Goal: Task Accomplishment & Management: Use online tool/utility

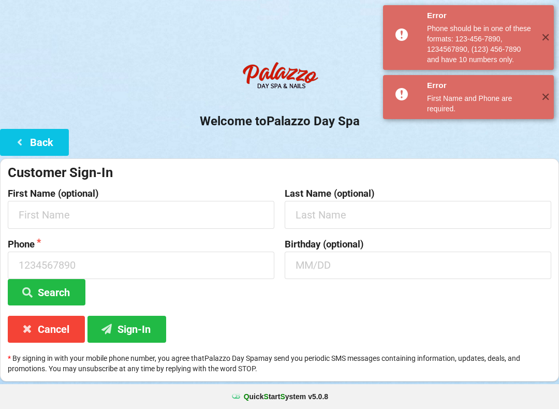
scroll to position [14, 0]
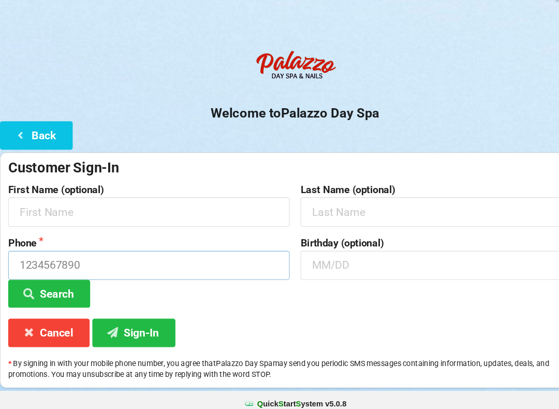
click at [55, 252] on input at bounding box center [141, 265] width 267 height 27
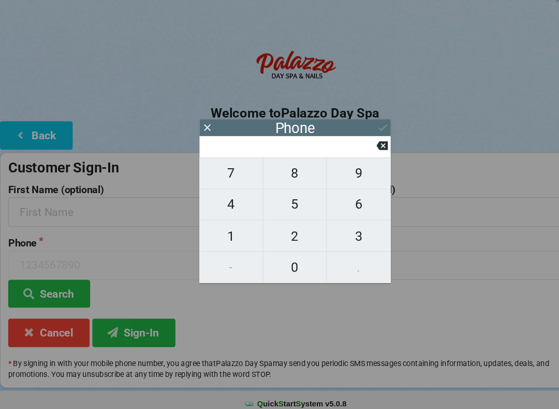
click at [218, 200] on span "4" at bounding box center [219, 208] width 60 height 22
type input "4"
click at [285, 256] on span "0" at bounding box center [280, 267] width 60 height 22
type input "40"
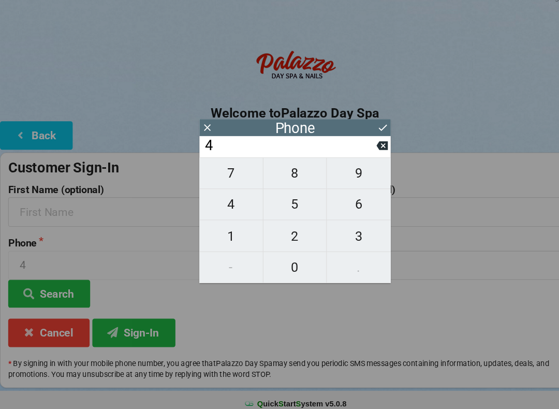
type input "40"
click at [222, 167] on span "7" at bounding box center [219, 178] width 60 height 22
type input "407"
click at [290, 197] on span "5" at bounding box center [280, 208] width 60 height 22
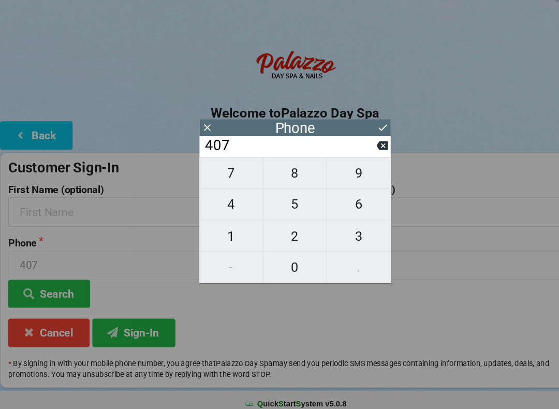
type input "4075"
click at [220, 171] on span "7" at bounding box center [219, 178] width 60 height 22
type input "40757"
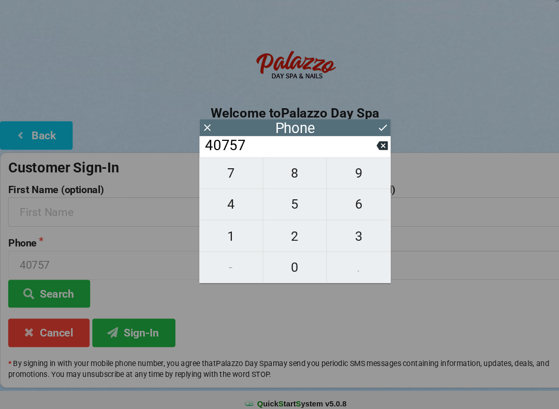
click at [281, 197] on span "5" at bounding box center [280, 208] width 60 height 22
type input "407575"
click at [282, 259] on span "0" at bounding box center [280, 267] width 60 height 22
type input "4075750"
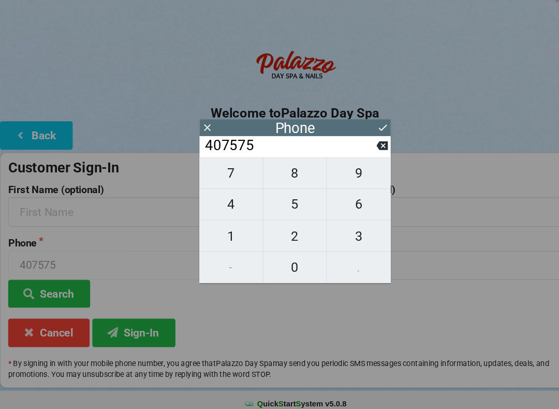
type input "4075750"
click at [220, 227] on span "1" at bounding box center [219, 238] width 60 height 22
type input "40757501"
click at [221, 197] on span "4" at bounding box center [219, 208] width 60 height 22
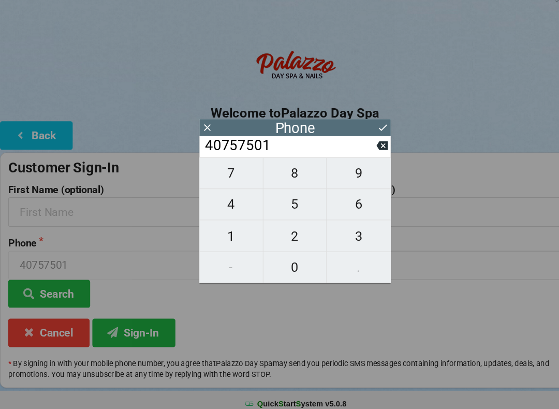
type input "407575014"
click at [224, 197] on span "4" at bounding box center [219, 208] width 60 height 22
type input "4075750144"
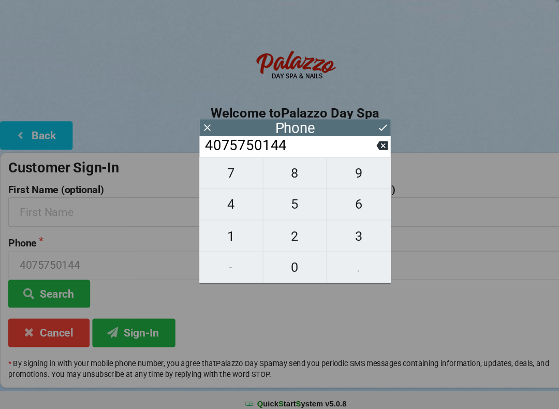
click at [358, 129] on icon at bounding box center [362, 134] width 11 height 11
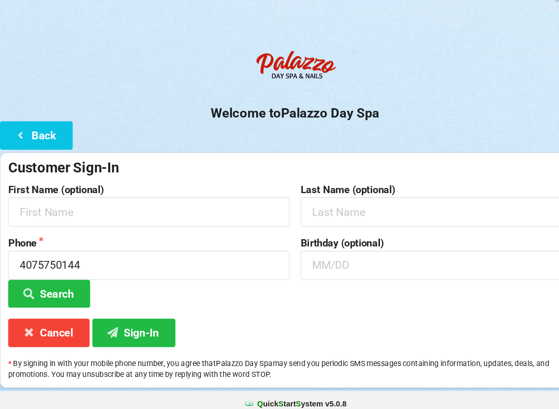
click at [59, 279] on button "Search" at bounding box center [47, 292] width 78 height 26
click at [62, 279] on button "Search" at bounding box center [47, 292] width 78 height 26
click at [60, 279] on button "Search" at bounding box center [47, 292] width 78 height 26
click at [55, 279] on button "Search" at bounding box center [47, 292] width 78 height 26
click at [124, 316] on button "Sign-In" at bounding box center [126, 329] width 79 height 26
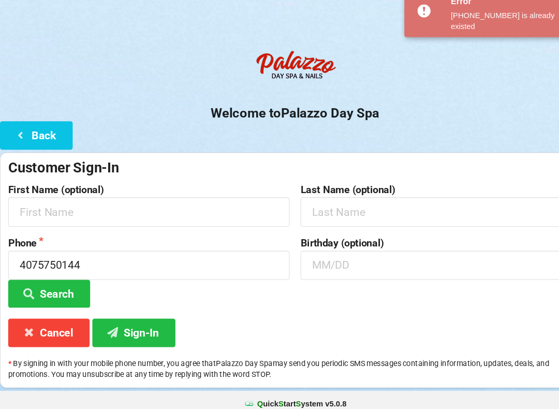
click at [56, 316] on button "Cancel" at bounding box center [46, 329] width 77 height 26
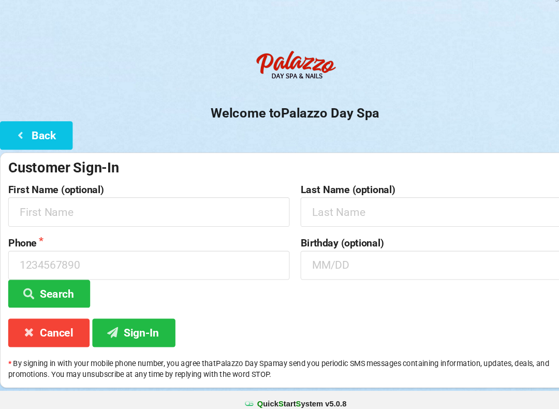
click at [42, 135] on button "Back" at bounding box center [34, 142] width 69 height 26
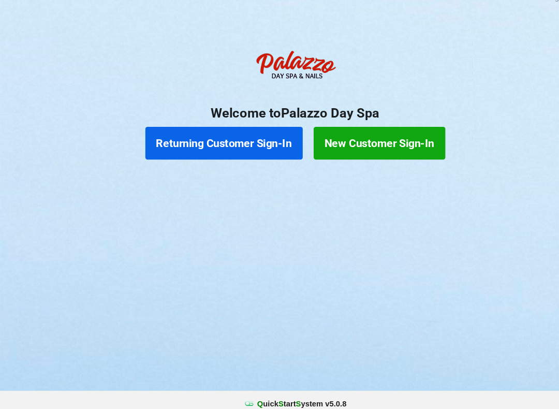
click at [225, 134] on button "Returning Customer Sign-In" at bounding box center [212, 149] width 149 height 31
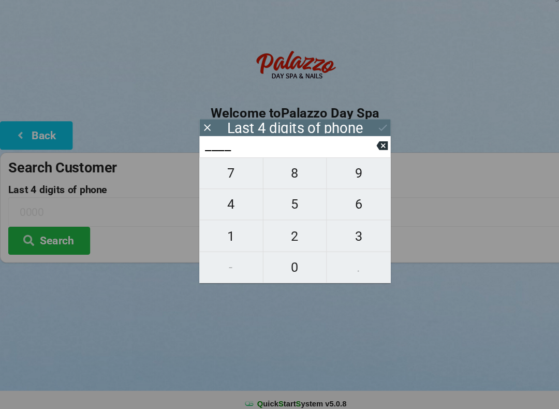
click at [226, 197] on span "4" at bounding box center [219, 208] width 60 height 22
type input "4___"
click at [224, 167] on span "7" at bounding box center [219, 178] width 60 height 22
type input "47__"
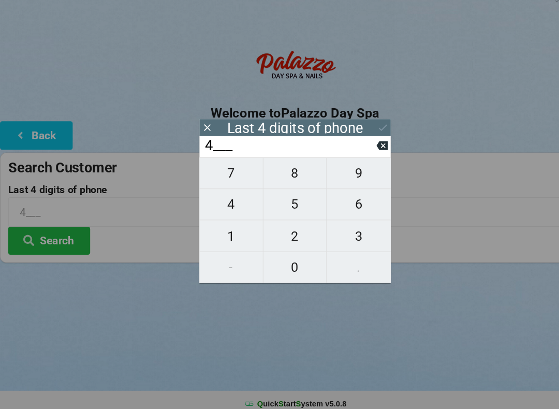
type input "47__"
click at [357, 147] on button at bounding box center [362, 152] width 11 height 14
click at [287, 256] on span "0" at bounding box center [280, 267] width 60 height 22
type input "40__"
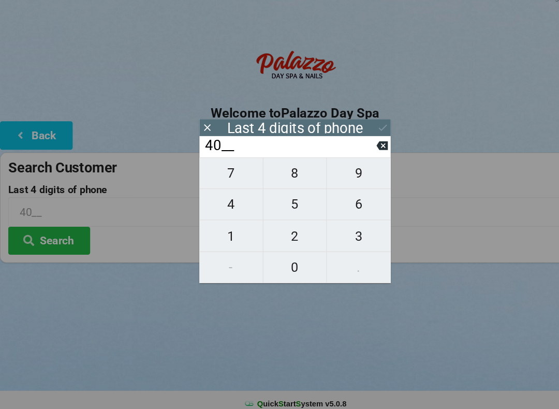
click at [228, 170] on span "7" at bounding box center [219, 178] width 60 height 22
type input "407_"
click at [286, 202] on span "5" at bounding box center [280, 208] width 60 height 22
type input "4075"
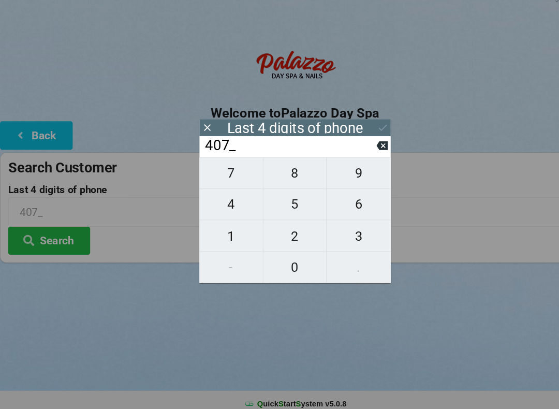
type input "4075"
click at [224, 174] on div "7 8 9 4 5 6 1 2 3 - 0 ." at bounding box center [279, 222] width 181 height 119
click at [359, 148] on icon at bounding box center [362, 152] width 11 height 8
click at [358, 147] on icon at bounding box center [362, 152] width 11 height 11
click at [363, 148] on icon at bounding box center [362, 152] width 11 height 8
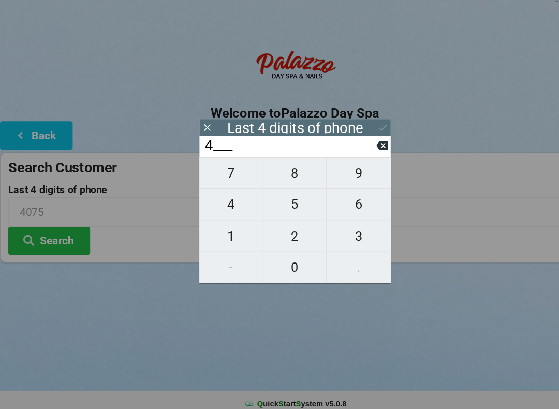
click at [364, 148] on icon at bounding box center [362, 152] width 11 height 8
click at [282, 256] on span "0" at bounding box center [280, 267] width 60 height 22
type input "0___"
click at [228, 230] on span "1" at bounding box center [219, 238] width 60 height 22
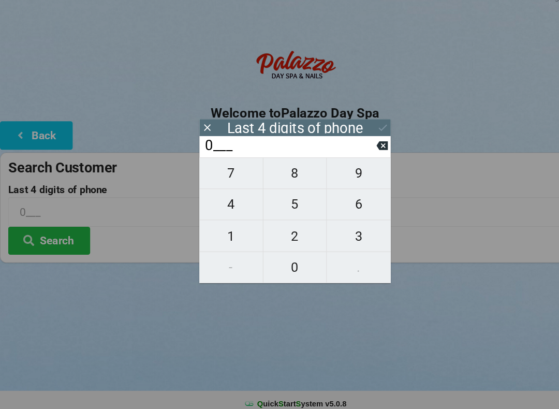
type input "01__"
click at [217, 197] on span "4" at bounding box center [219, 208] width 60 height 22
type input "014_"
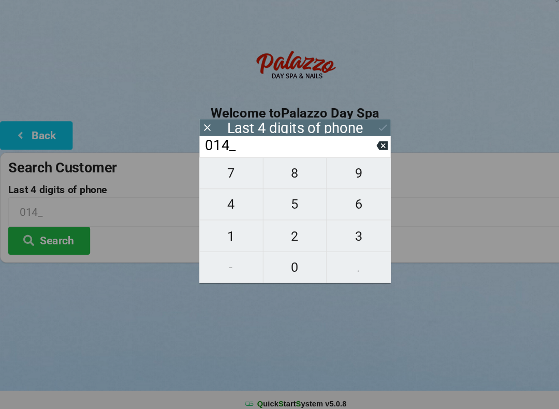
click at [218, 197] on span "4" at bounding box center [219, 208] width 60 height 22
type input "0144"
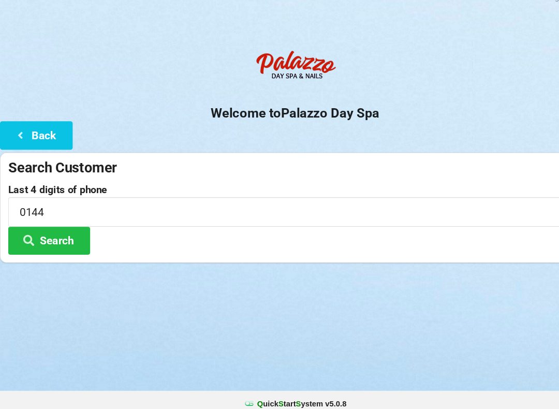
click at [193, 324] on div "Logout Logout Sign-In Welcome to Palazzo Day Spa Back Search Customer Last 4 di…" at bounding box center [279, 204] width 559 height 409
click at [67, 229] on button "Search" at bounding box center [47, 242] width 78 height 26
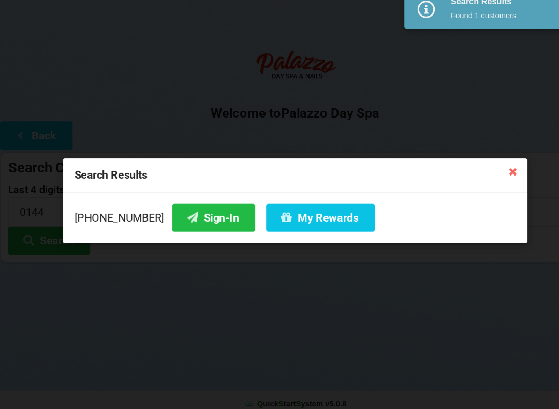
click at [311, 207] on button "My Rewards" at bounding box center [303, 220] width 103 height 26
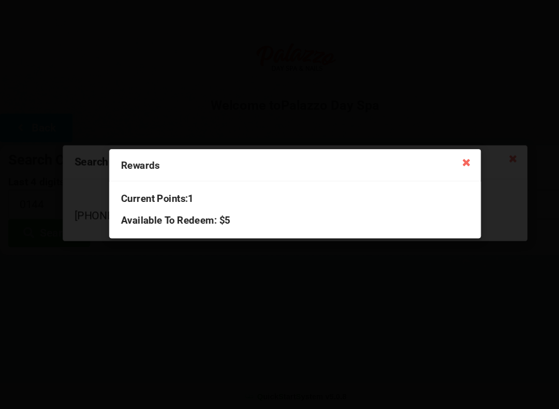
click at [445, 166] on icon at bounding box center [442, 174] width 17 height 17
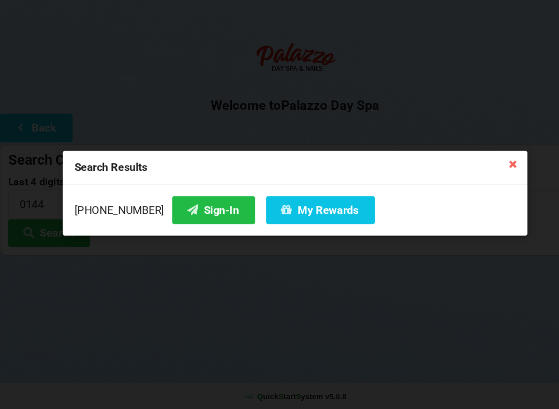
click at [445, 164] on div "Search Results" at bounding box center [280, 180] width 440 height 32
click at [488, 168] on icon at bounding box center [486, 176] width 17 height 17
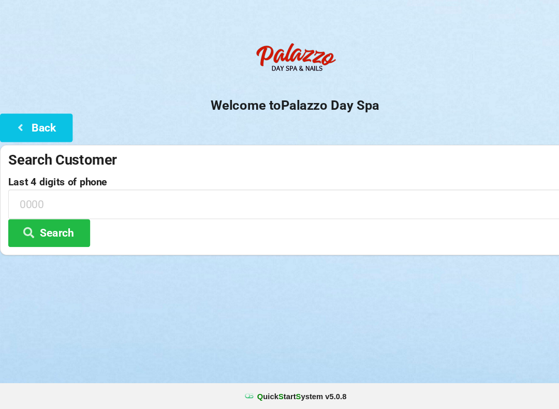
click at [486, 164] on div "Search Customer" at bounding box center [280, 172] width 544 height 17
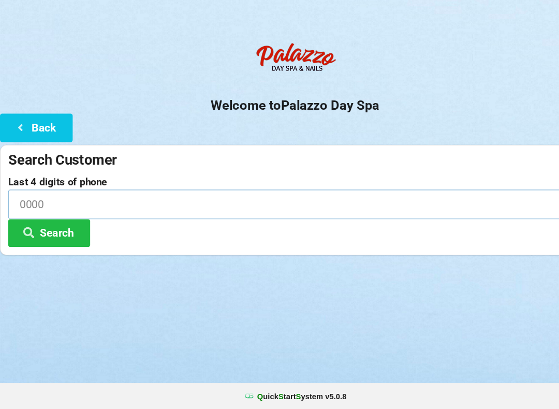
click at [114, 201] on input at bounding box center [280, 214] width 544 height 27
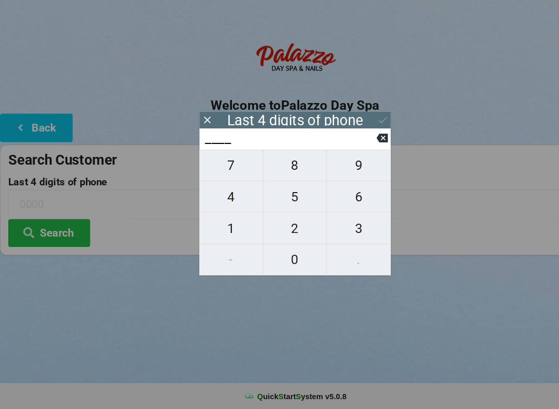
click at [289, 256] on span "0" at bounding box center [280, 267] width 60 height 22
type input "0___"
click at [231, 227] on span "1" at bounding box center [219, 238] width 60 height 22
type input "01__"
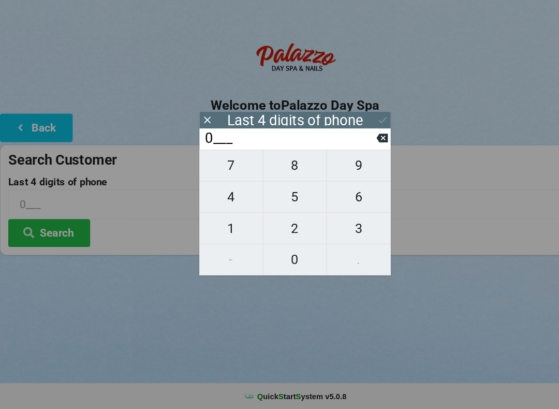
type input "01__"
click at [288, 227] on span "2" at bounding box center [280, 238] width 60 height 22
type input "012_"
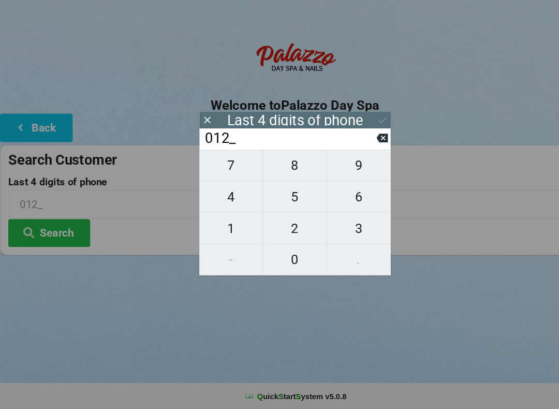
click at [286, 197] on span "5" at bounding box center [280, 208] width 60 height 22
type input "0125"
click at [367, 129] on icon at bounding box center [362, 134] width 11 height 11
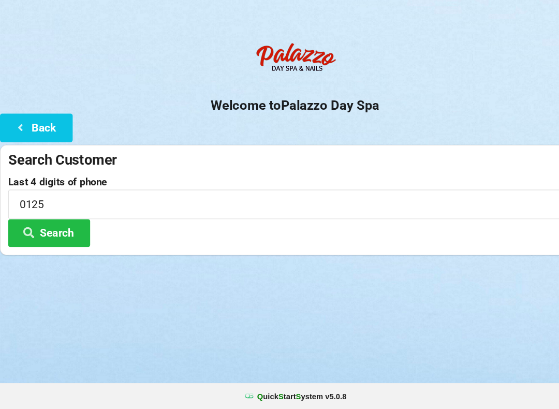
click at [70, 229] on button "Search" at bounding box center [47, 242] width 78 height 26
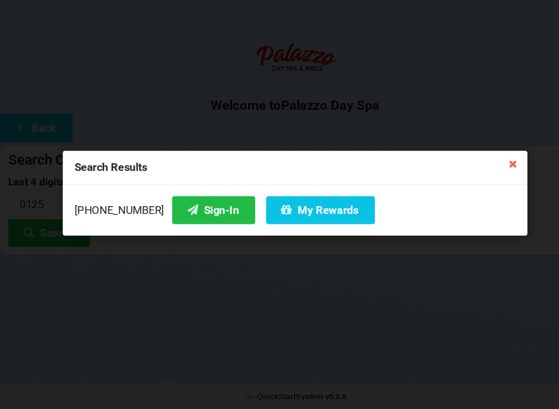
click at [199, 212] on button "Sign-In" at bounding box center [202, 220] width 79 height 26
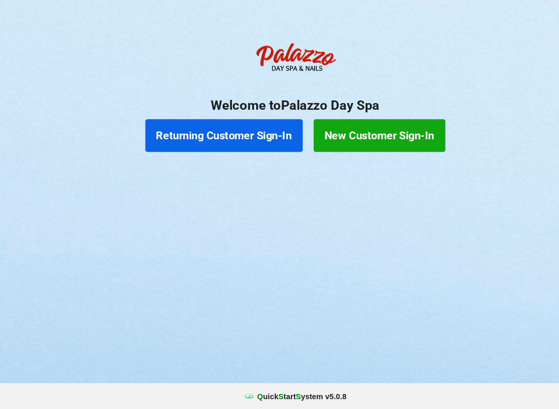
click at [231, 134] on button "Returning Customer Sign-In" at bounding box center [212, 149] width 149 height 31
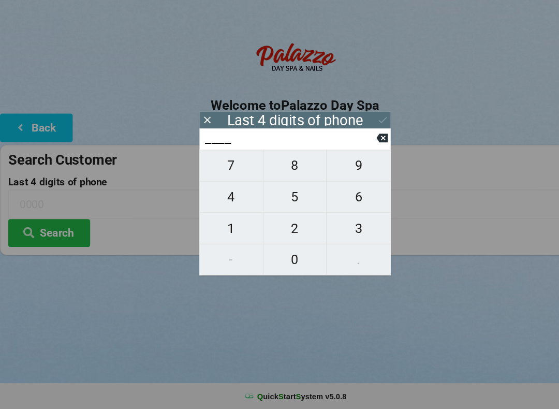
click at [215, 197] on span "4" at bounding box center [219, 208] width 60 height 22
type input "4___"
click at [358, 148] on icon at bounding box center [362, 152] width 11 height 8
click at [281, 167] on span "8" at bounding box center [280, 178] width 60 height 22
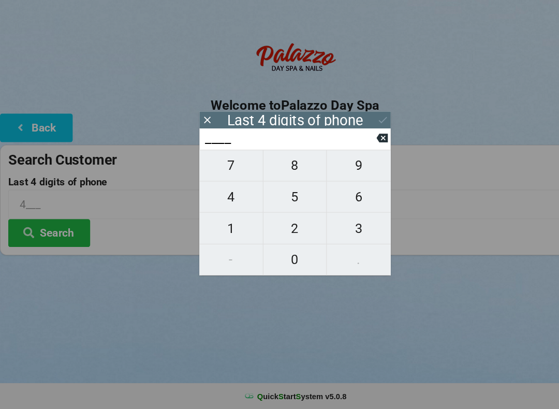
type input "8___"
click at [223, 227] on span "1" at bounding box center [219, 238] width 60 height 22
type input "81__"
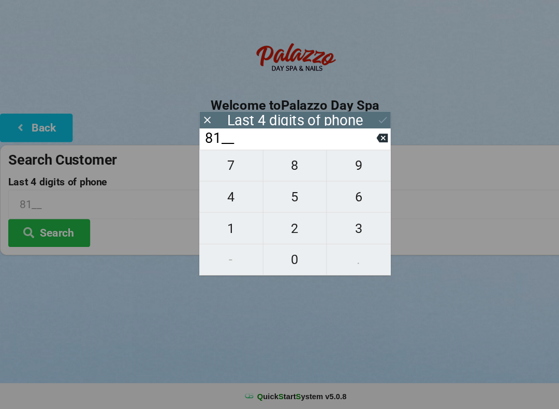
click at [281, 198] on span "5" at bounding box center [280, 208] width 60 height 22
type input "815_"
click at [274, 256] on span "0" at bounding box center [280, 267] width 60 height 22
type input "8150"
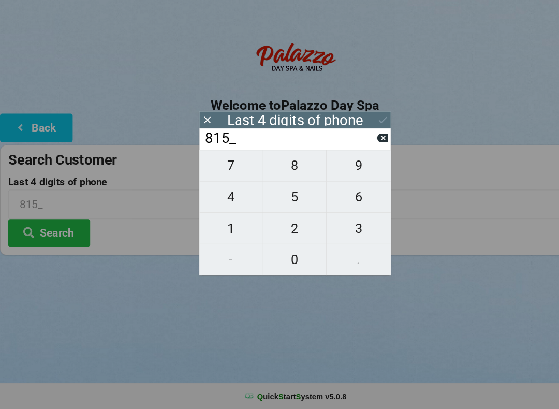
type input "8150"
click at [359, 132] on icon at bounding box center [363, 135] width 8 height 6
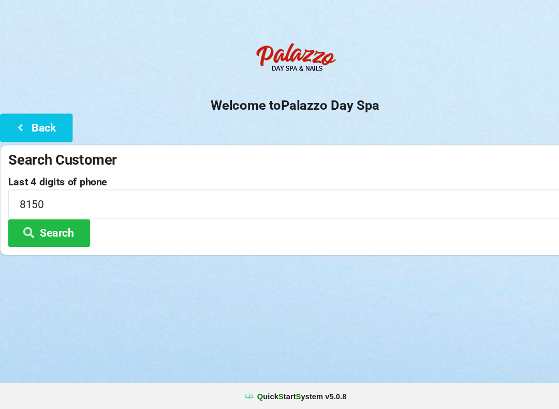
click at [69, 229] on button "Search" at bounding box center [47, 242] width 78 height 26
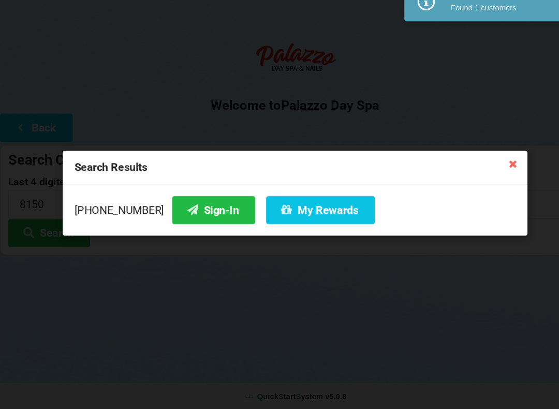
click at [188, 207] on button "Sign-In" at bounding box center [202, 220] width 79 height 26
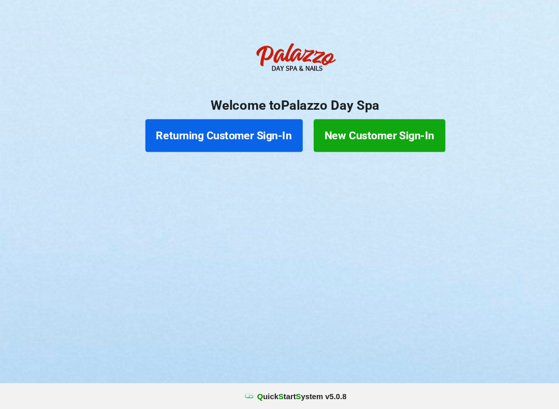
click at [231, 134] on button "Returning Customer Sign-In" at bounding box center [212, 149] width 149 height 31
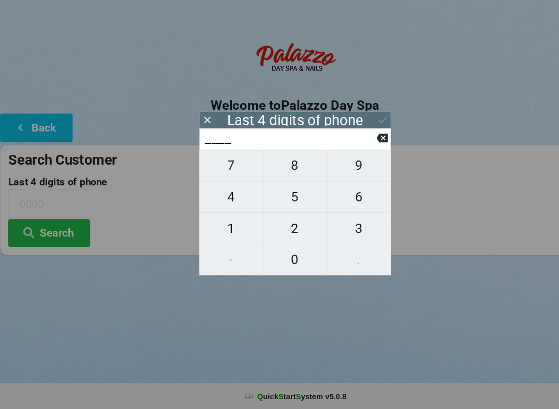
click at [222, 197] on span "4" at bounding box center [219, 208] width 60 height 22
type input "4___"
click at [284, 256] on span "0" at bounding box center [280, 267] width 60 height 22
type input "40__"
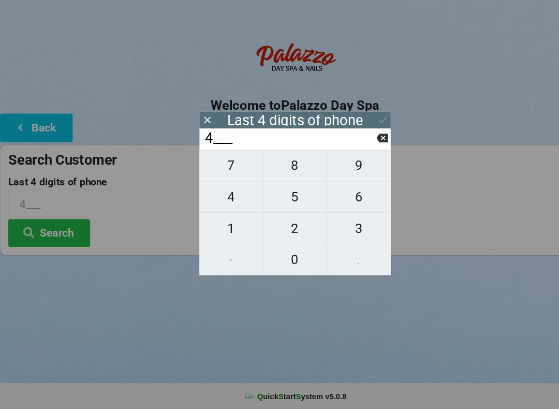
type input "40__"
click at [219, 227] on span "1" at bounding box center [219, 238] width 60 height 22
type input "401_"
click at [281, 227] on span "2" at bounding box center [280, 238] width 60 height 22
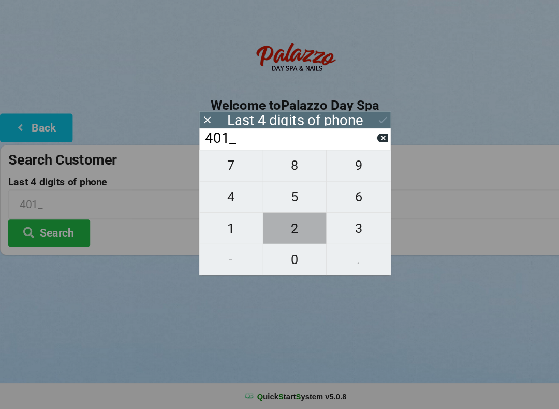
type input "4012"
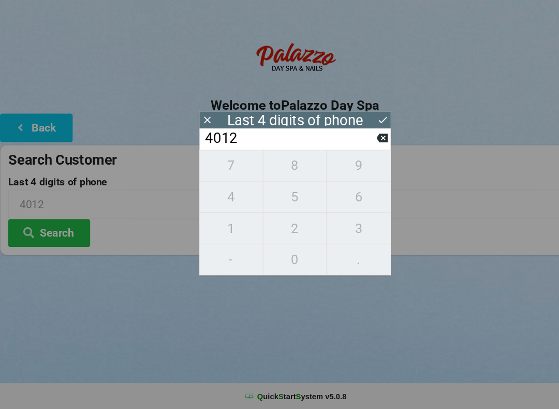
click at [362, 145] on button at bounding box center [362, 152] width 11 height 14
click at [362, 148] on icon at bounding box center [362, 152] width 11 height 8
click at [221, 169] on span "7" at bounding box center [219, 178] width 60 height 22
type input "407_"
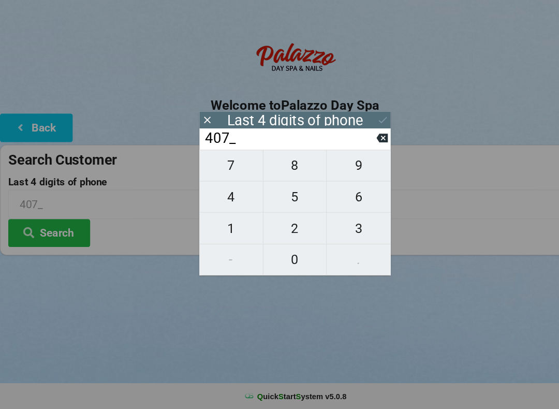
click at [280, 227] on span "2" at bounding box center [280, 238] width 60 height 22
type input "4072"
click at [365, 147] on icon at bounding box center [362, 152] width 11 height 11
click at [362, 148] on icon at bounding box center [362, 152] width 11 height 8
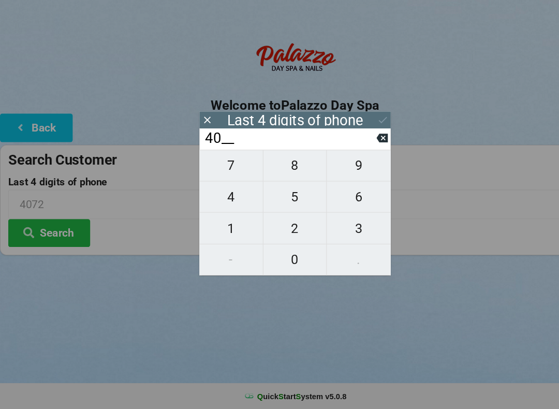
click at [365, 147] on icon at bounding box center [362, 152] width 11 height 11
click at [366, 148] on icon at bounding box center [362, 152] width 11 height 8
click at [367, 147] on icon at bounding box center [362, 152] width 11 height 11
click at [281, 227] on span "2" at bounding box center [280, 238] width 60 height 22
type input "2___"
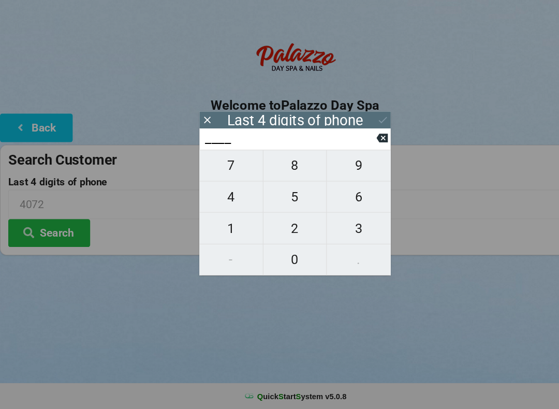
type input "2___"
click at [334, 197] on span "6" at bounding box center [340, 208] width 61 height 22
type input "26__"
click at [279, 256] on span "0" at bounding box center [280, 267] width 60 height 22
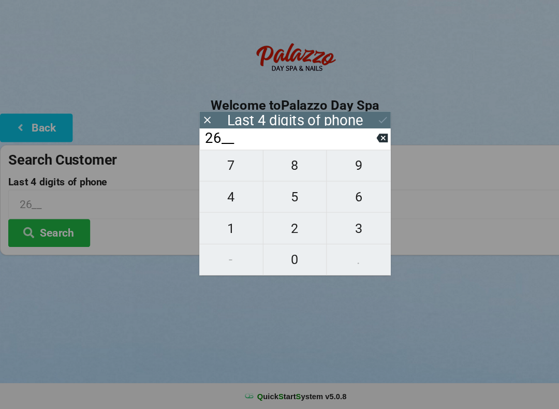
type input "260_"
click at [346, 167] on span "9" at bounding box center [340, 178] width 61 height 22
type input "2609"
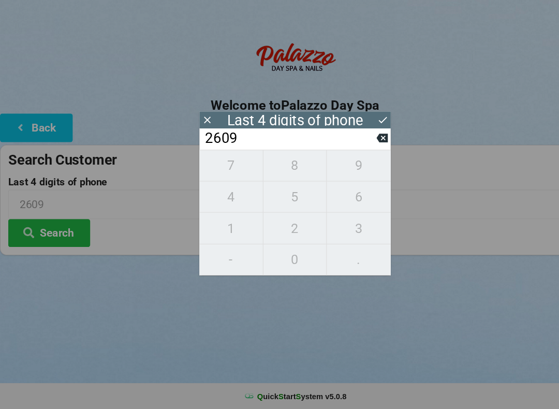
click at [57, 229] on button "Search" at bounding box center [47, 242] width 78 height 26
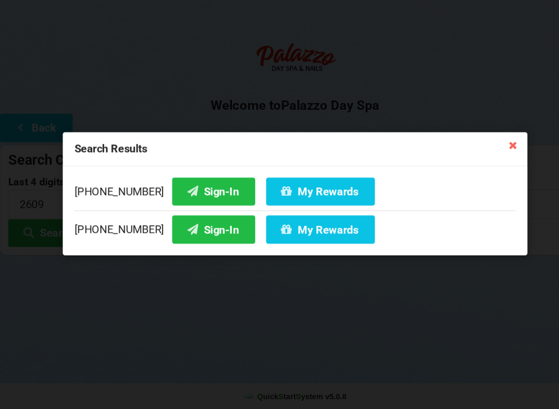
click at [192, 189] on button "Sign-In" at bounding box center [202, 202] width 79 height 26
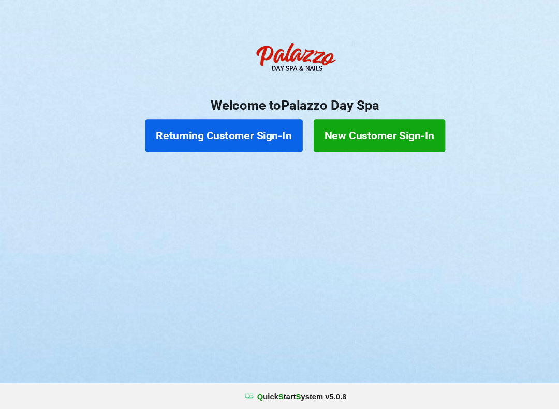
click at [199, 134] on button "Returning Customer Sign-In" at bounding box center [212, 149] width 149 height 31
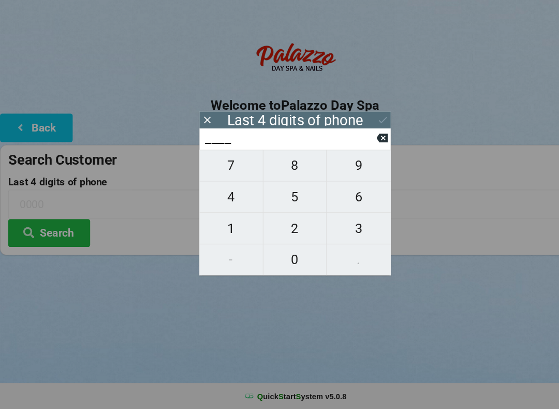
click at [331, 227] on span "3" at bounding box center [340, 238] width 61 height 22
type input "3___"
click at [271, 256] on span "0" at bounding box center [280, 267] width 60 height 22
type input "30__"
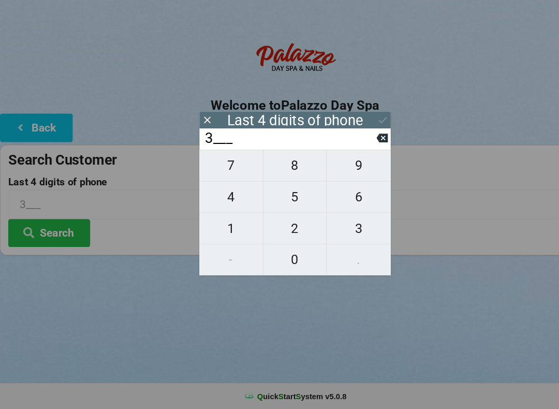
type input "30__"
click at [216, 227] on span "1" at bounding box center [219, 238] width 60 height 22
type input "301_"
click at [275, 227] on span "2" at bounding box center [280, 238] width 60 height 22
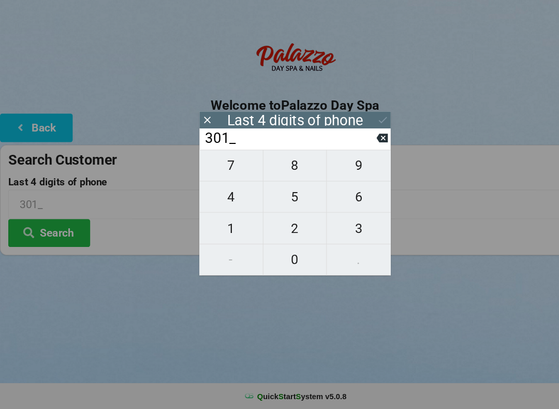
type input "3012"
click at [61, 229] on button "Search" at bounding box center [47, 242] width 78 height 26
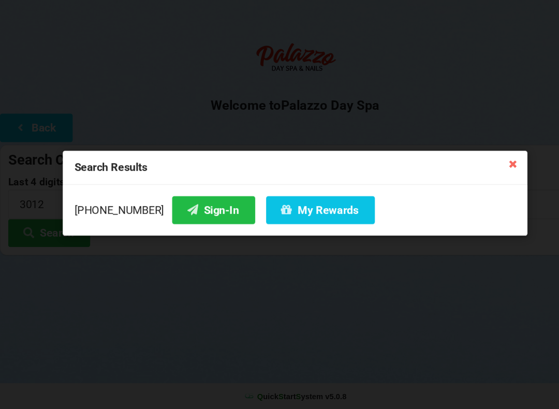
click at [178, 207] on button "Sign-In" at bounding box center [202, 220] width 79 height 26
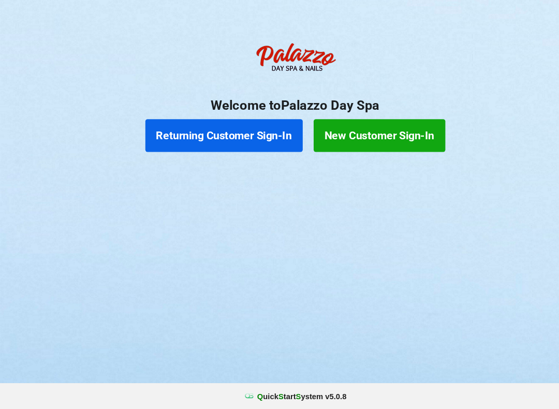
click at [233, 134] on button "Returning Customer Sign-In" at bounding box center [212, 149] width 149 height 31
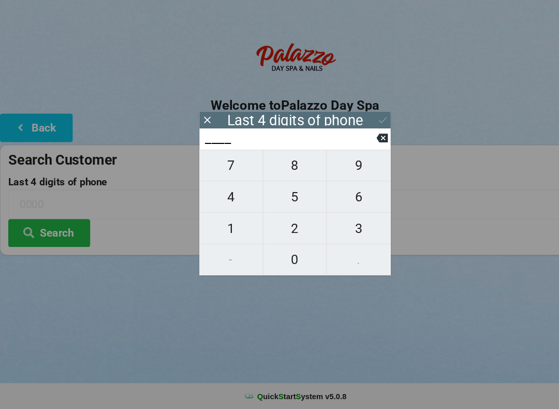
click at [277, 227] on span "2" at bounding box center [280, 238] width 60 height 22
type input "2___"
click at [338, 230] on button "3" at bounding box center [340, 238] width 61 height 30
type input "23__"
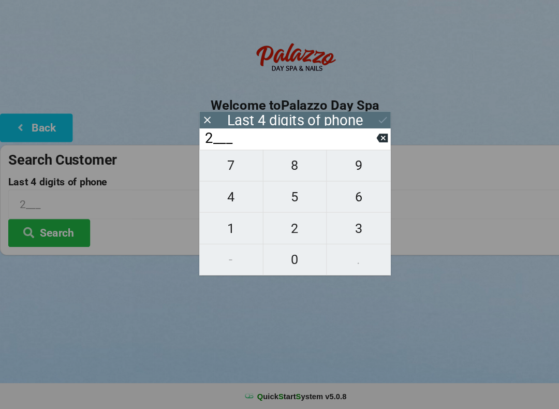
type input "23__"
click at [339, 227] on span "3" at bounding box center [340, 238] width 61 height 22
type input "233_"
click at [337, 197] on span "6" at bounding box center [340, 208] width 61 height 22
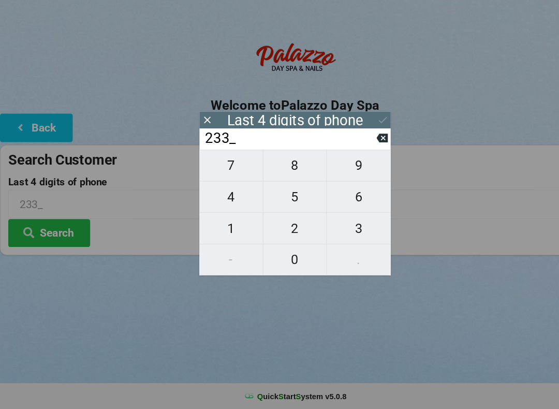
type input "2336"
click at [60, 229] on button "Search" at bounding box center [47, 242] width 78 height 26
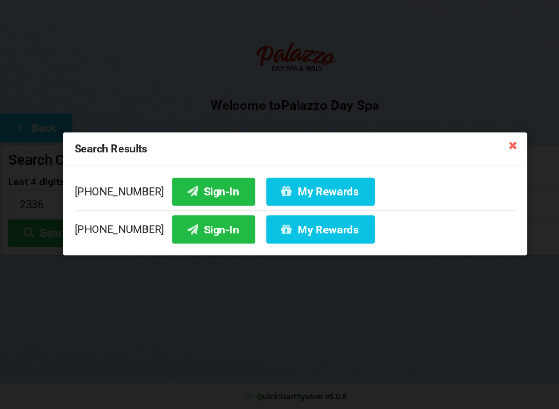
click at [190, 189] on button "Sign-In" at bounding box center [202, 202] width 79 height 26
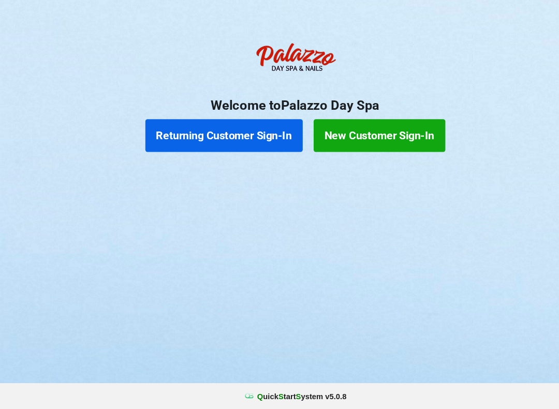
click at [238, 134] on button "Returning Customer Sign-In" at bounding box center [212, 149] width 149 height 31
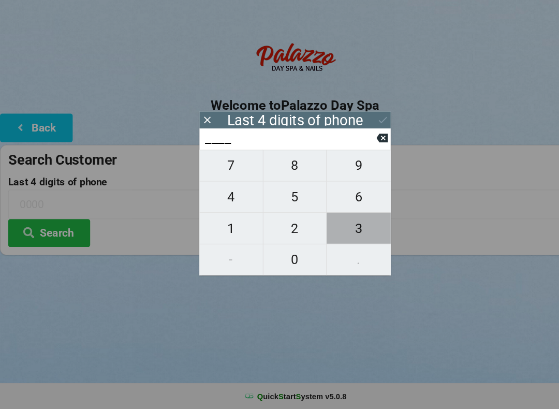
click at [339, 227] on span "3" at bounding box center [340, 238] width 61 height 22
type input "3___"
click at [342, 167] on span "9" at bounding box center [340, 178] width 61 height 22
type input "39__"
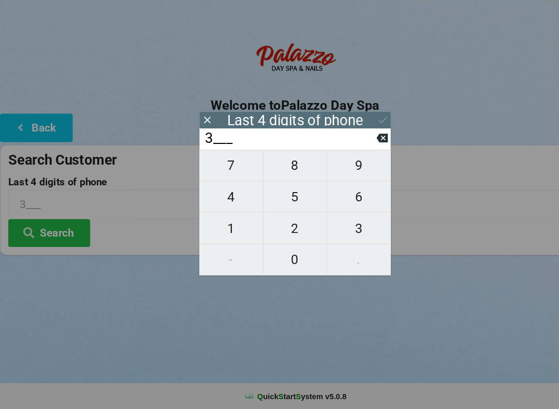
type input "39__"
click at [349, 227] on span "3" at bounding box center [340, 238] width 61 height 22
type input "393_"
click at [353, 227] on span "3" at bounding box center [340, 238] width 61 height 22
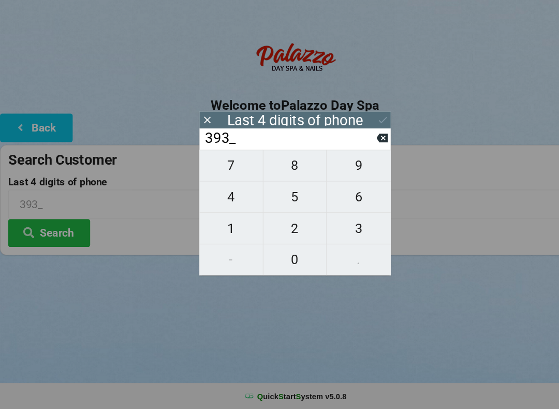
type input "3933"
click at [362, 147] on icon at bounding box center [362, 152] width 11 height 11
type input "393_"
click at [46, 229] on button "Search" at bounding box center [47, 242] width 78 height 26
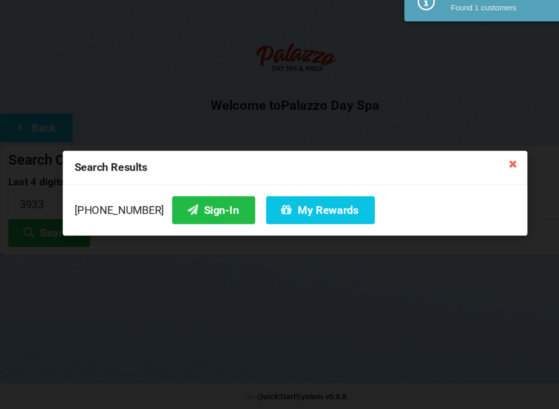
click at [186, 207] on button "Sign-In" at bounding box center [202, 220] width 79 height 26
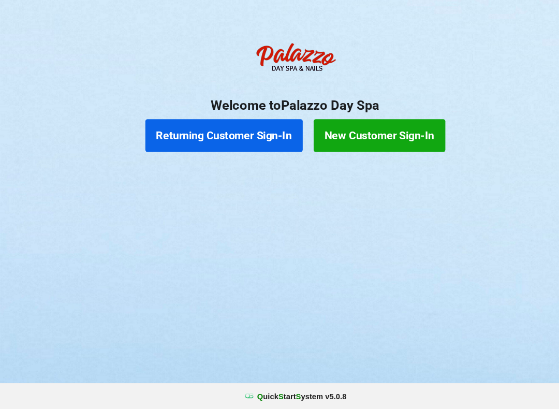
click at [220, 134] on button "Returning Customer Sign-In" at bounding box center [212, 149] width 149 height 31
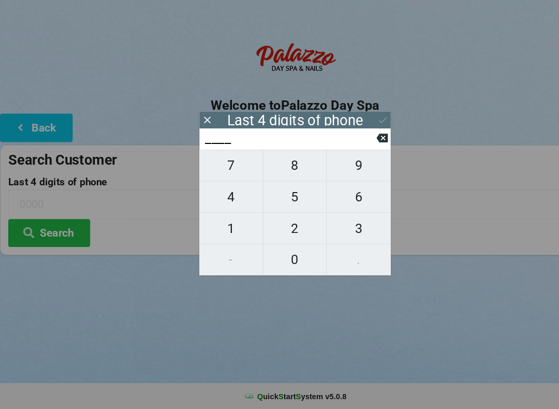
click at [221, 197] on span "4" at bounding box center [219, 208] width 60 height 22
type input "4___"
click at [344, 167] on span "9" at bounding box center [340, 178] width 61 height 22
type input "49__"
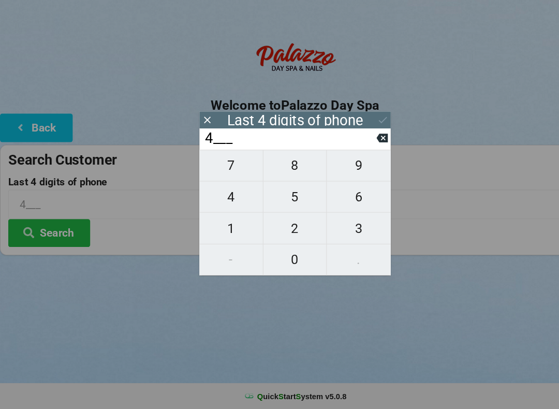
type input "49__"
click at [220, 167] on span "7" at bounding box center [219, 178] width 60 height 22
type input "497_"
click at [285, 256] on span "0" at bounding box center [280, 267] width 60 height 22
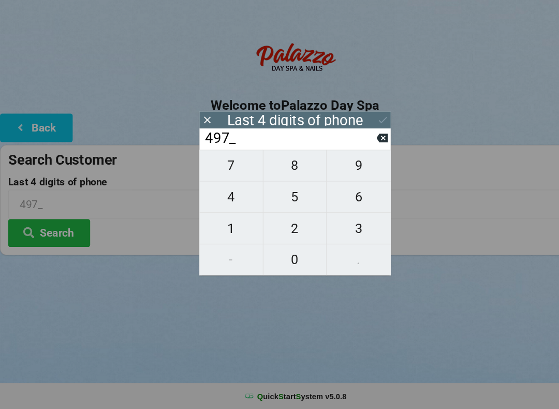
type input "4970"
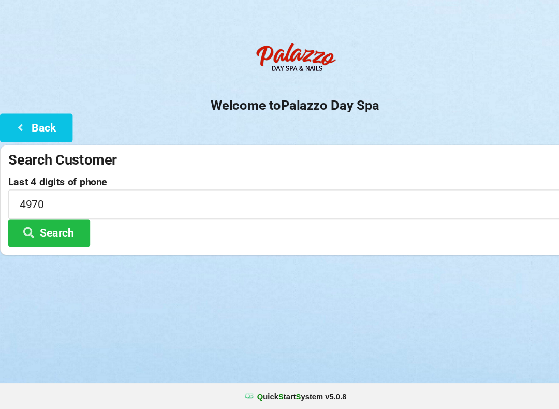
click at [54, 229] on button "Search" at bounding box center [47, 242] width 78 height 26
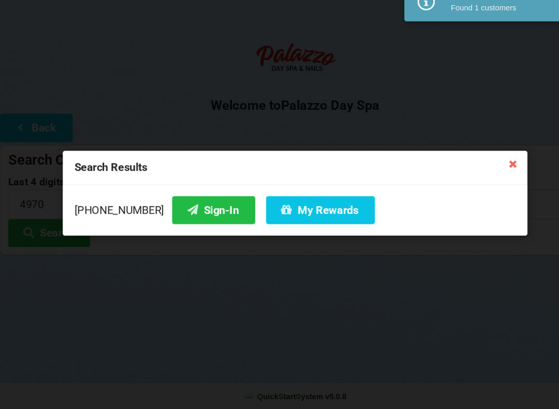
click at [192, 207] on button "Sign-In" at bounding box center [202, 220] width 79 height 26
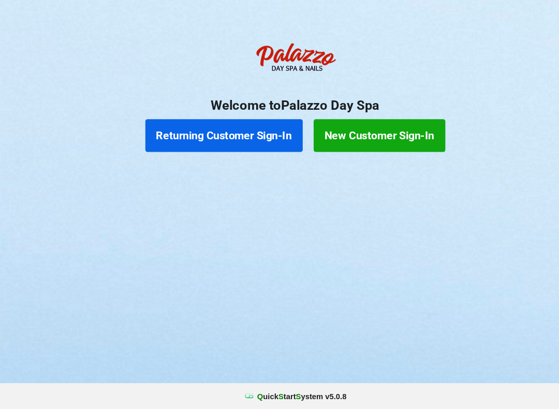
click at [197, 134] on button "Returning Customer Sign-In" at bounding box center [212, 149] width 149 height 31
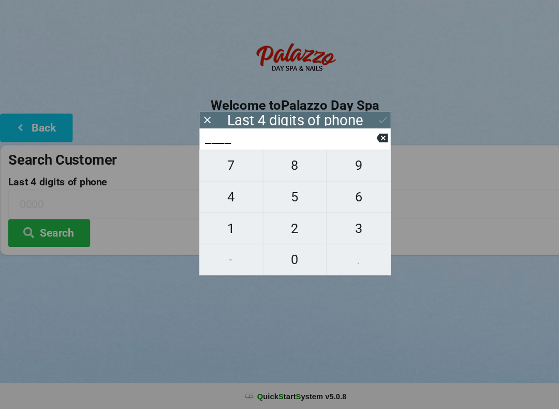
click at [330, 169] on span "9" at bounding box center [340, 178] width 61 height 22
type input "9___"
click at [218, 197] on span "4" at bounding box center [219, 208] width 60 height 22
type input "94__"
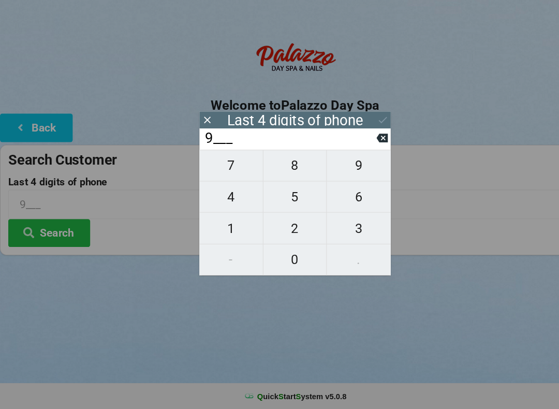
type input "94__"
click at [280, 256] on span "0" at bounding box center [280, 267] width 60 height 22
type input "940_"
click at [356, 144] on input "940_" at bounding box center [275, 152] width 164 height 17
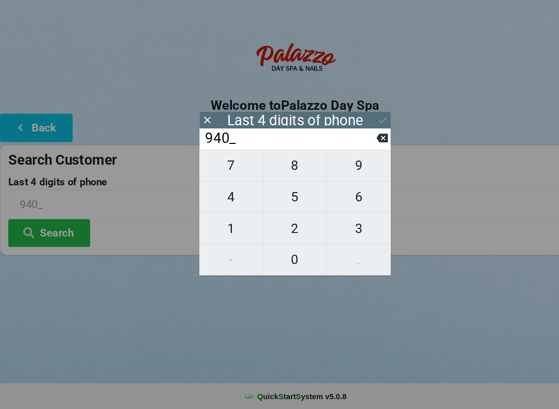
click at [361, 145] on button at bounding box center [362, 152] width 11 height 14
click at [356, 144] on input "94__" at bounding box center [275, 152] width 164 height 17
click at [354, 144] on input "94__" at bounding box center [275, 152] width 164 height 17
click at [361, 148] on icon at bounding box center [362, 152] width 11 height 8
click at [359, 148] on icon at bounding box center [362, 152] width 11 height 8
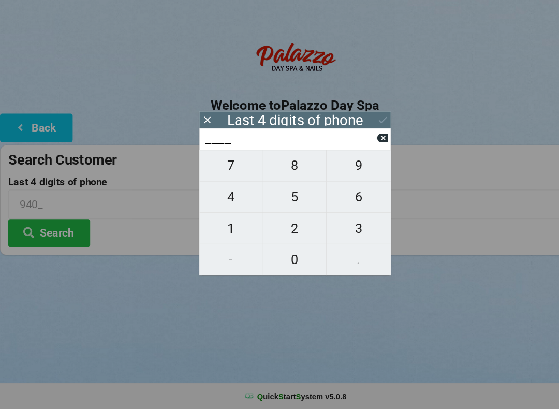
click at [334, 163] on button "9" at bounding box center [340, 178] width 61 height 30
type input "9___"
click at [275, 256] on span "0" at bounding box center [280, 267] width 60 height 22
type input "90__"
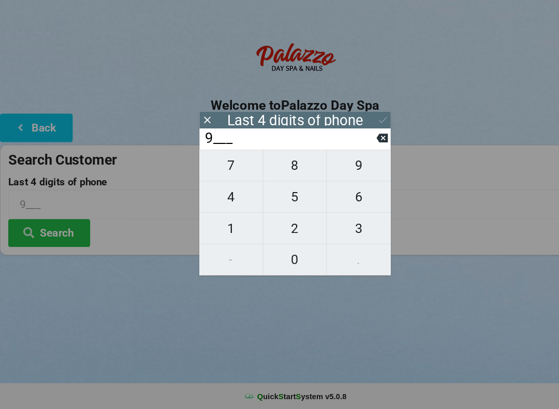
type input "90__"
click at [224, 197] on span "4" at bounding box center [219, 208] width 60 height 22
type input "904_"
click at [283, 256] on span "0" at bounding box center [280, 267] width 60 height 22
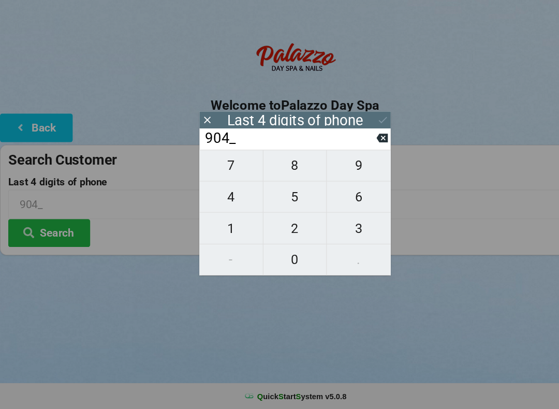
type input "9040"
click at [356, 145] on input "9040" at bounding box center [275, 152] width 164 height 17
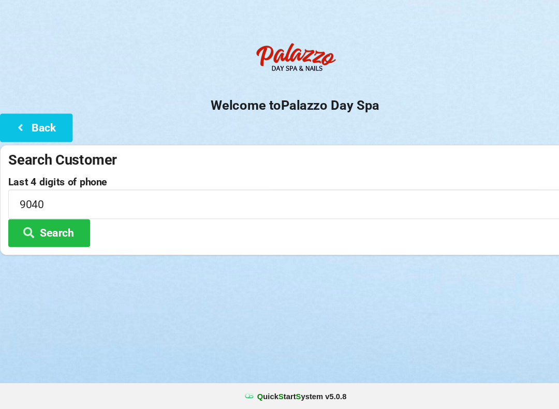
click at [423, 206] on input "9040" at bounding box center [280, 214] width 544 height 27
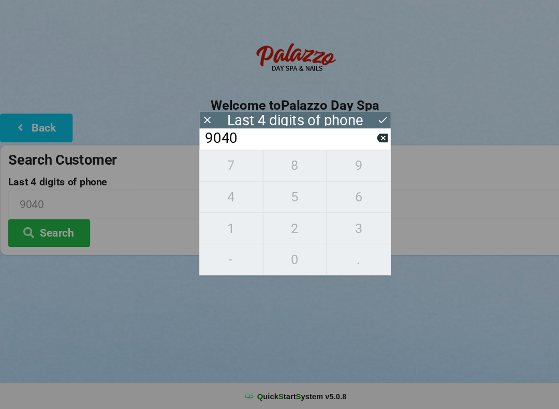
click at [66, 229] on button "Search" at bounding box center [47, 242] width 78 height 26
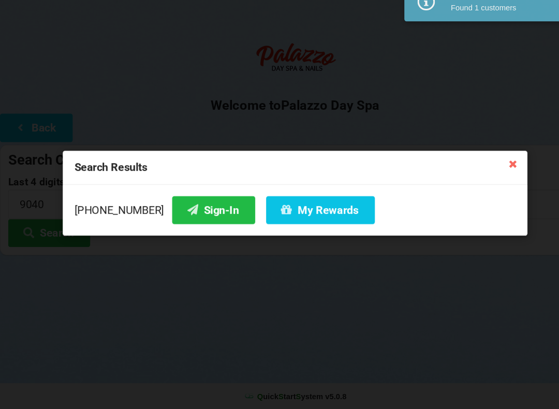
click at [190, 207] on button "Sign-In" at bounding box center [202, 220] width 79 height 26
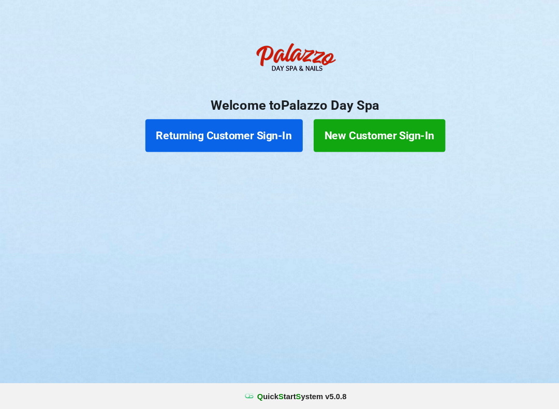
click at [207, 134] on button "Returning Customer Sign-In" at bounding box center [212, 149] width 149 height 31
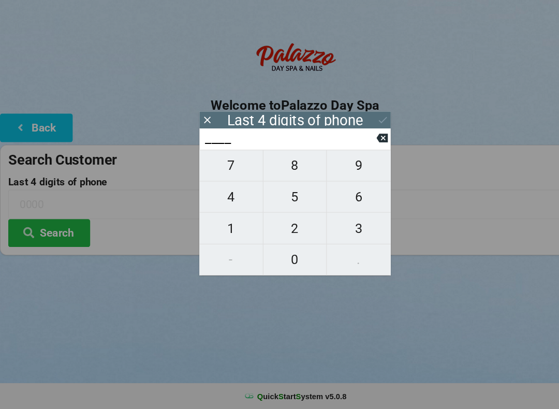
click at [221, 227] on span "1" at bounding box center [219, 238] width 60 height 22
type input "1___"
click at [367, 148] on icon at bounding box center [362, 152] width 11 height 8
click at [287, 227] on span "2" at bounding box center [280, 238] width 60 height 22
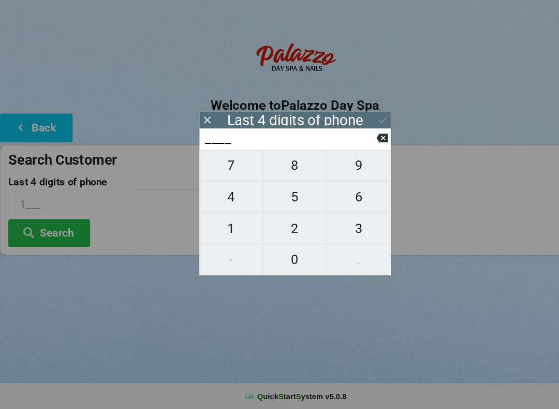
type input "2___"
click at [224, 227] on span "1" at bounding box center [219, 238] width 60 height 22
type input "21__"
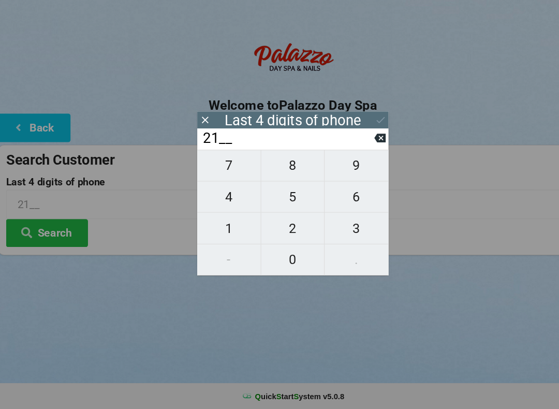
click at [285, 227] on span "2" at bounding box center [280, 238] width 60 height 22
type input "212_"
click at [333, 227] on span "3" at bounding box center [340, 238] width 61 height 22
type input "2123"
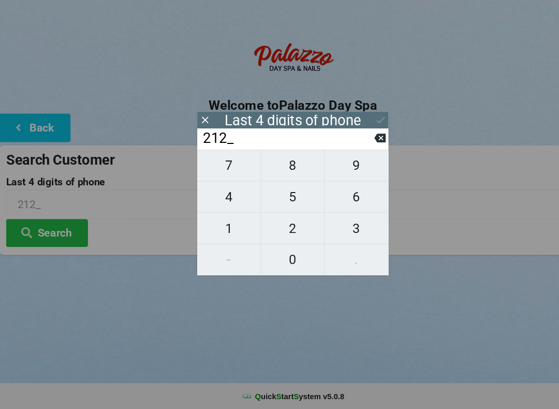
type input "2123"
click at [54, 229] on button "Search" at bounding box center [47, 242] width 78 height 26
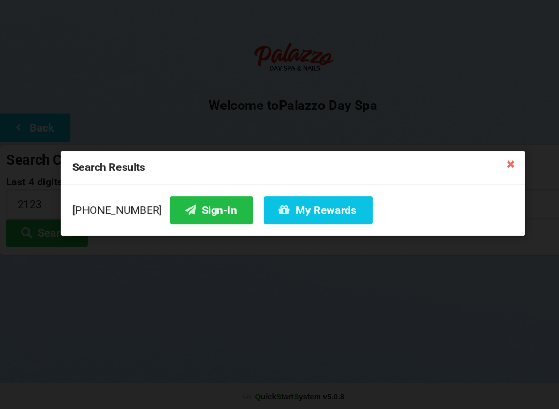
click at [183, 207] on button "Sign-In" at bounding box center [202, 220] width 79 height 26
